Goal: Task Accomplishment & Management: Manage account settings

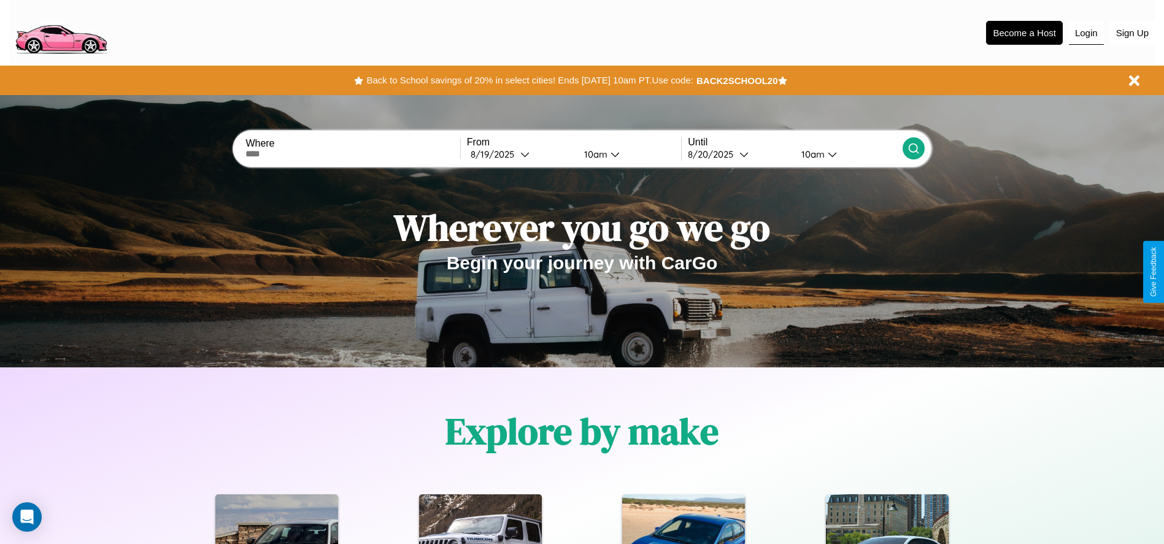
click at [1086, 33] on button "Login" at bounding box center [1086, 32] width 35 height 23
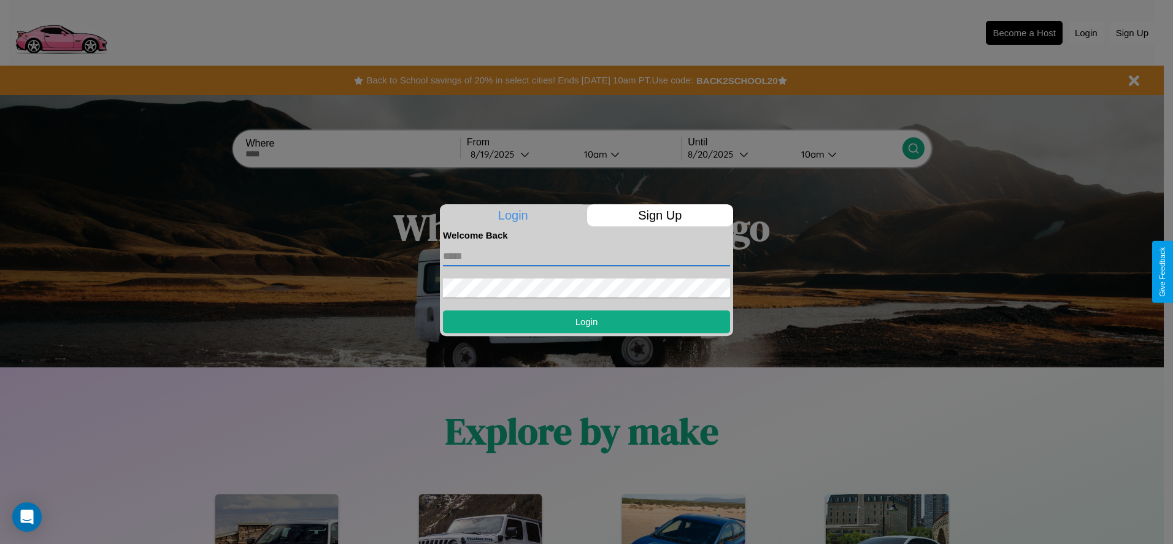
click at [587, 256] on input "text" at bounding box center [586, 257] width 287 height 20
type input "**********"
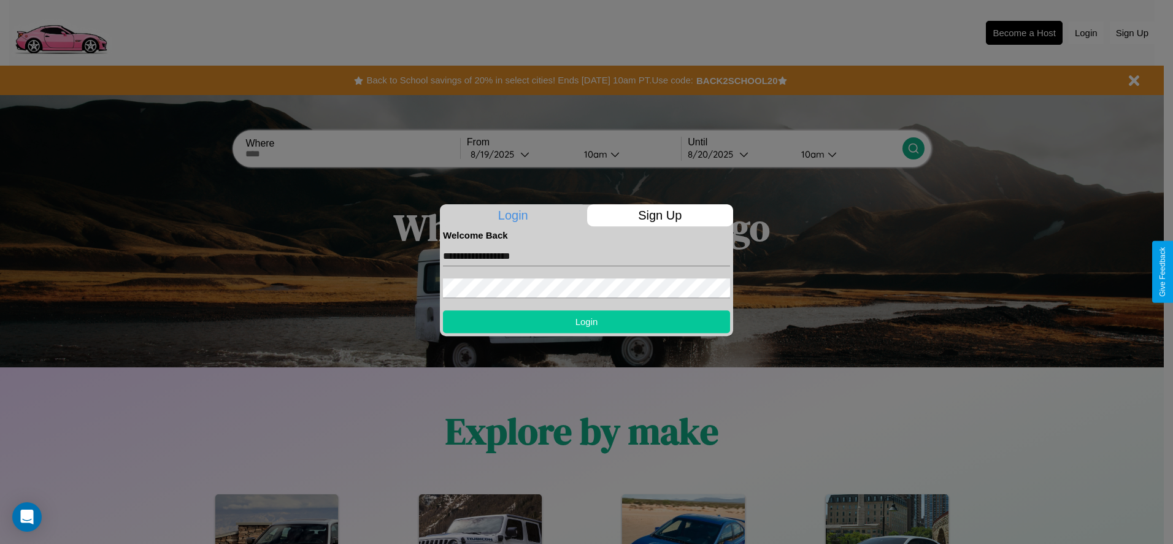
click at [587, 322] on button "Login" at bounding box center [586, 321] width 287 height 23
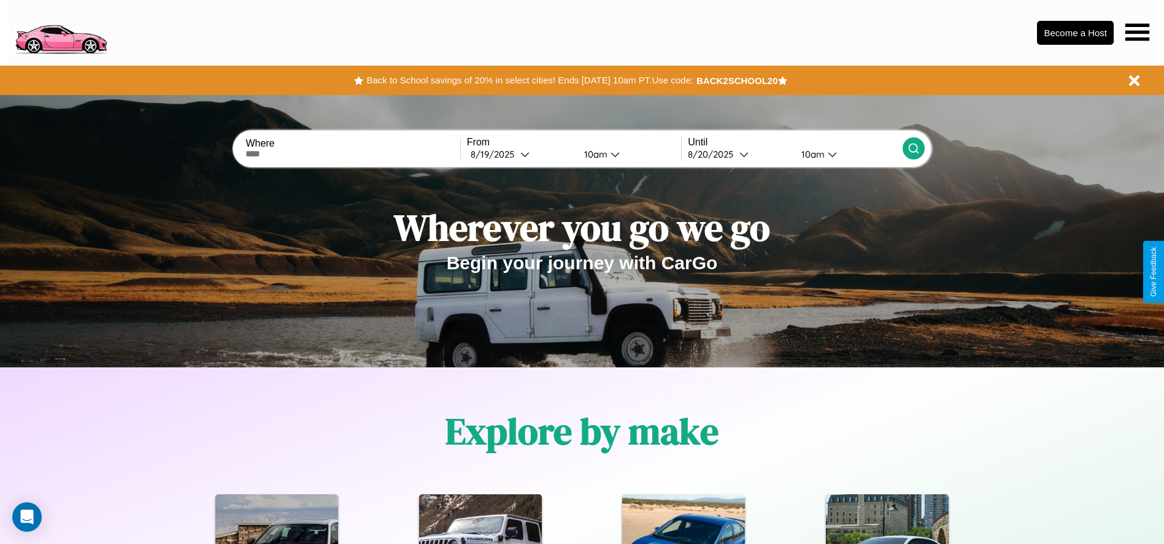
click at [1137, 32] on icon at bounding box center [1137, 31] width 24 height 17
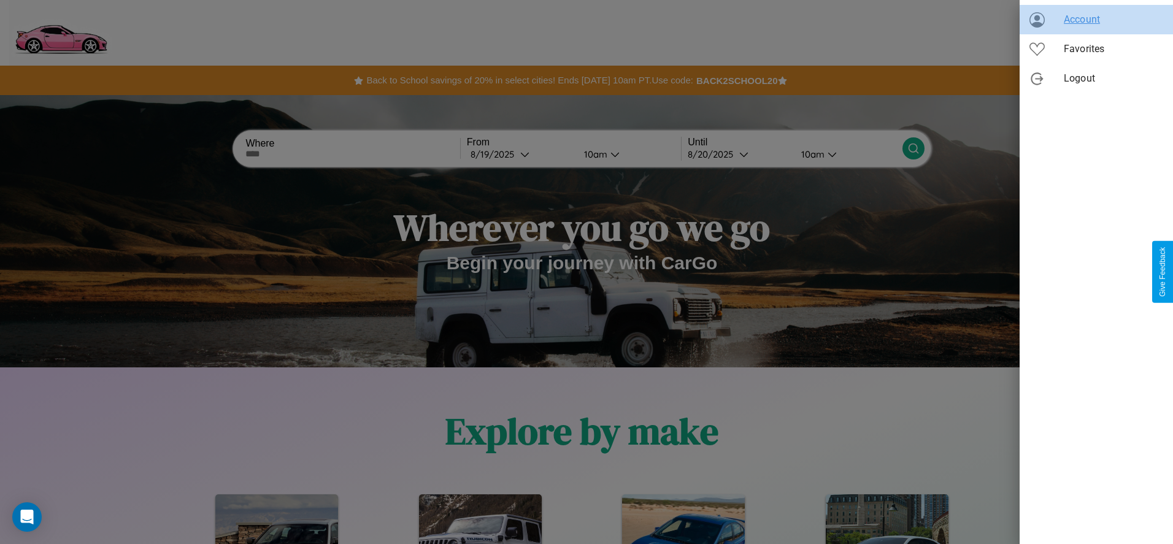
click at [1096, 20] on span "Account" at bounding box center [1113, 19] width 99 height 15
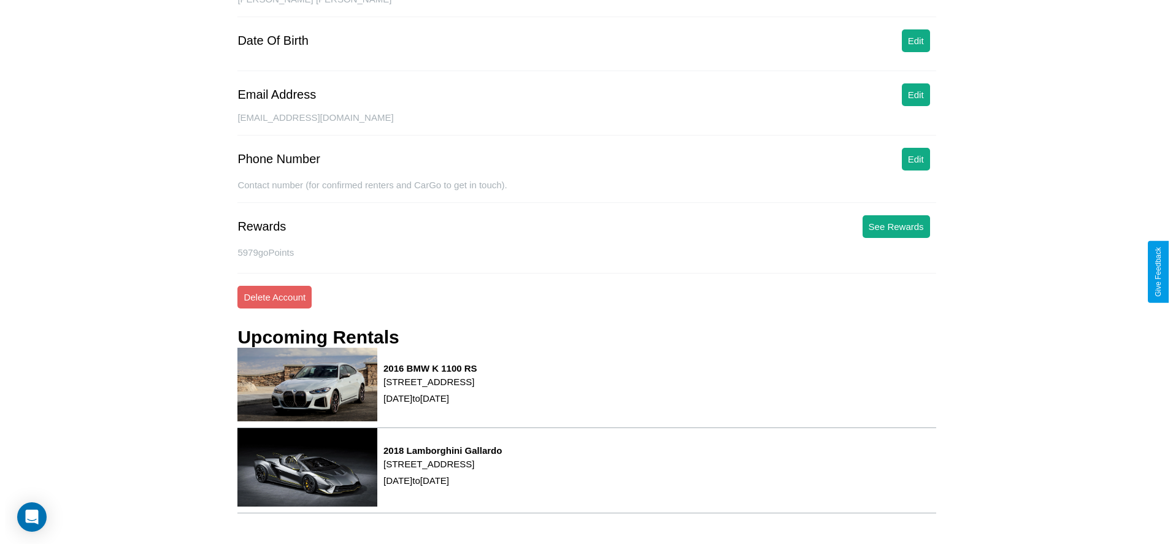
scroll to position [166, 0]
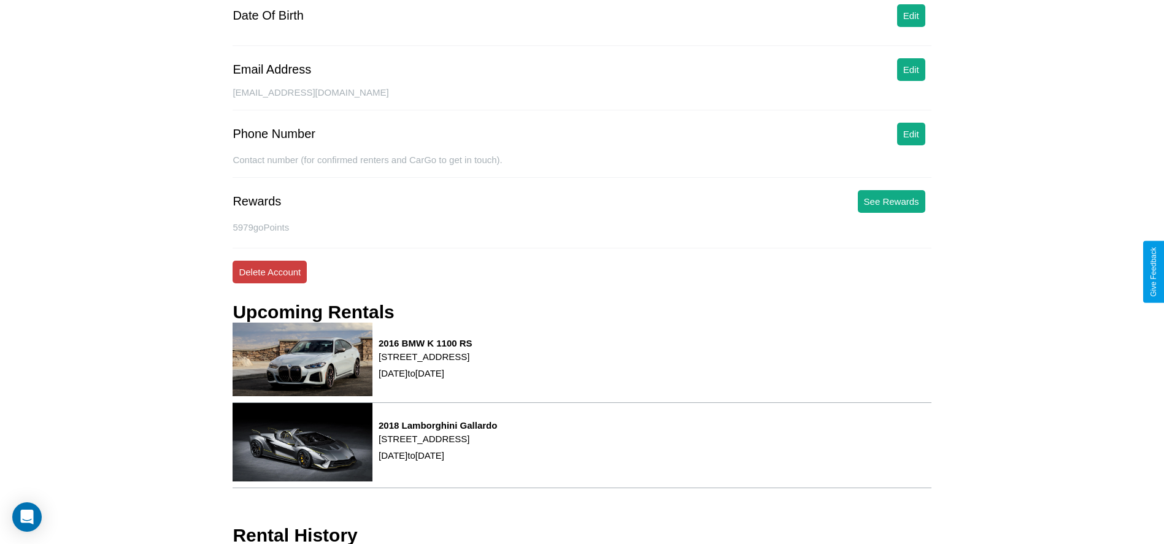
click at [269, 272] on button "Delete Account" at bounding box center [270, 272] width 74 height 23
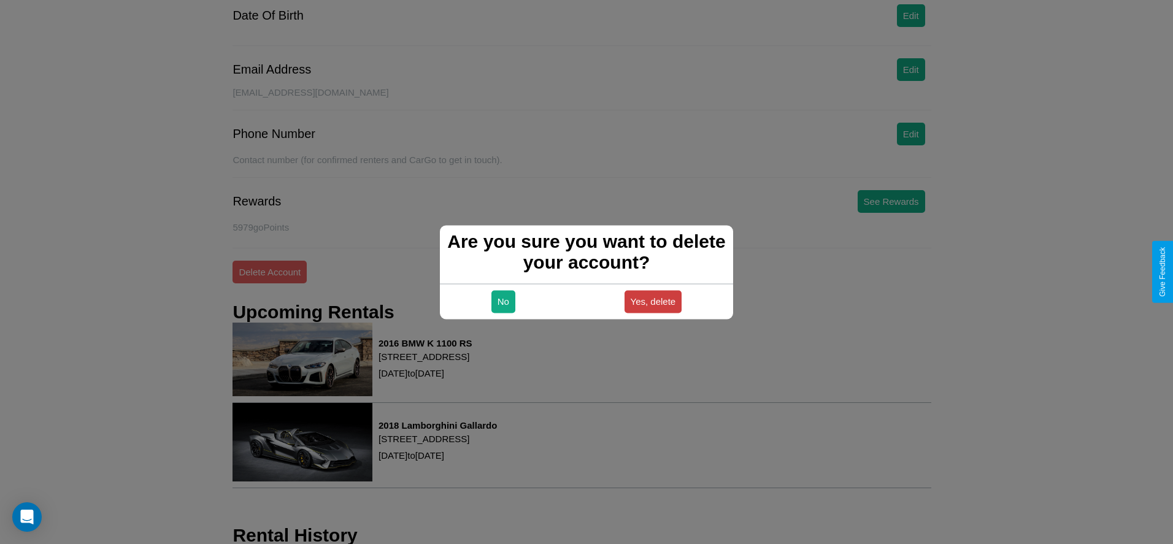
click at [653, 301] on button "Yes, delete" at bounding box center [654, 301] width 58 height 23
